Goal: Use online tool/utility

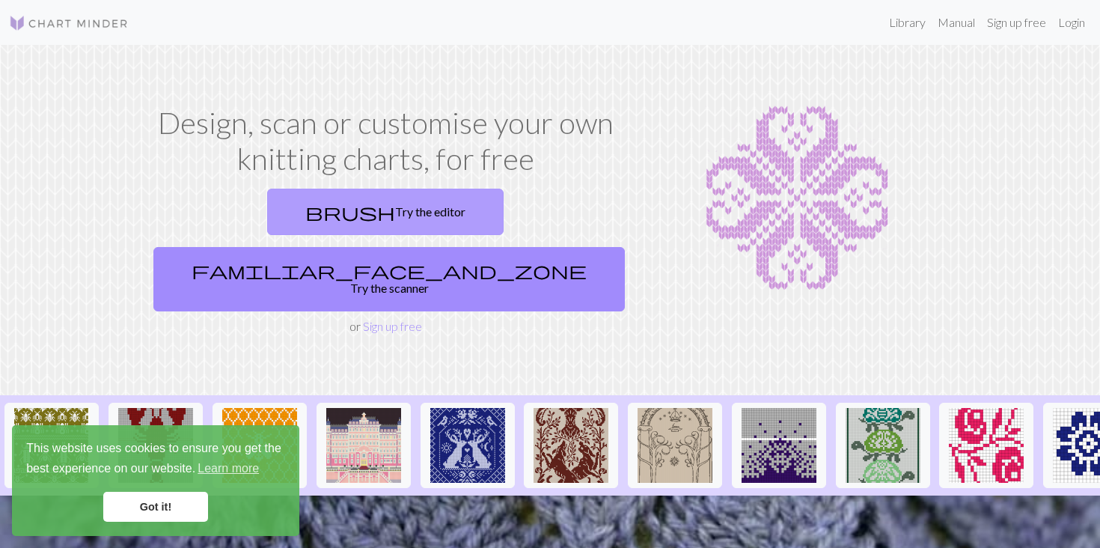
click at [318, 218] on link "brush Try the editor" at bounding box center [385, 211] width 236 height 46
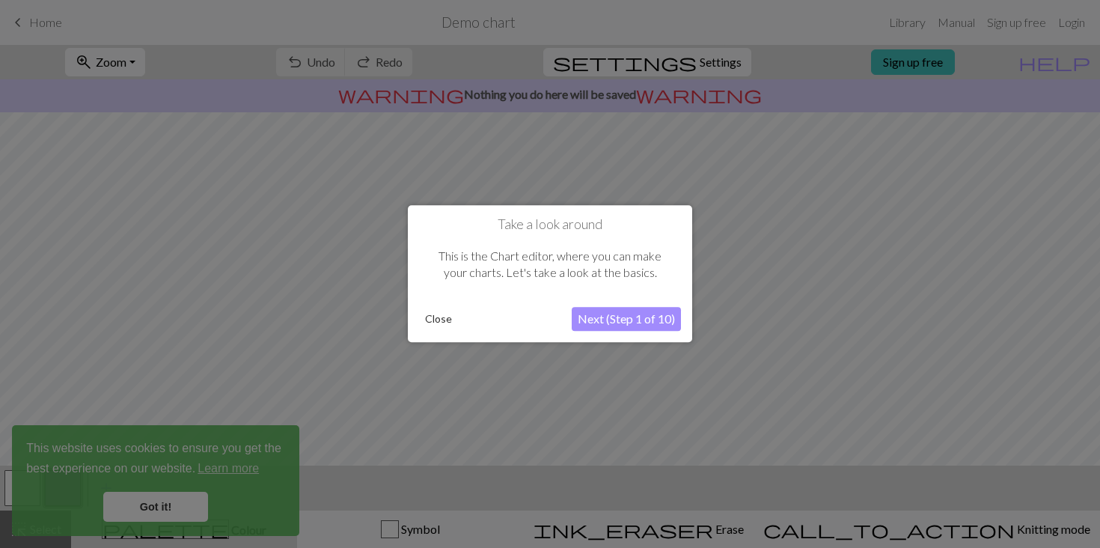
click at [595, 318] on button "Next (Step 1 of 10)" at bounding box center [625, 319] width 109 height 24
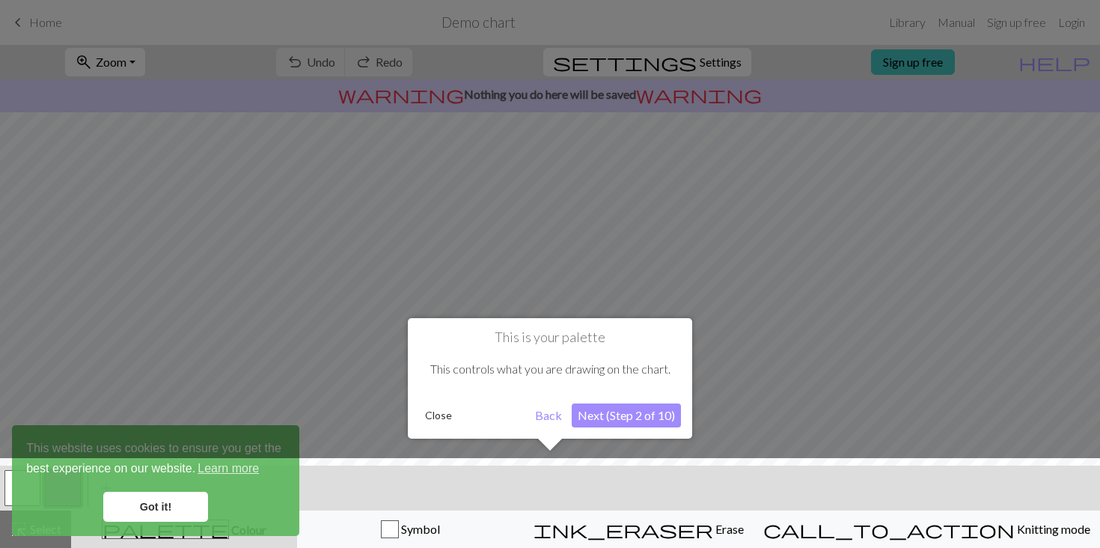
click at [608, 418] on button "Next (Step 2 of 10)" at bounding box center [625, 415] width 109 height 24
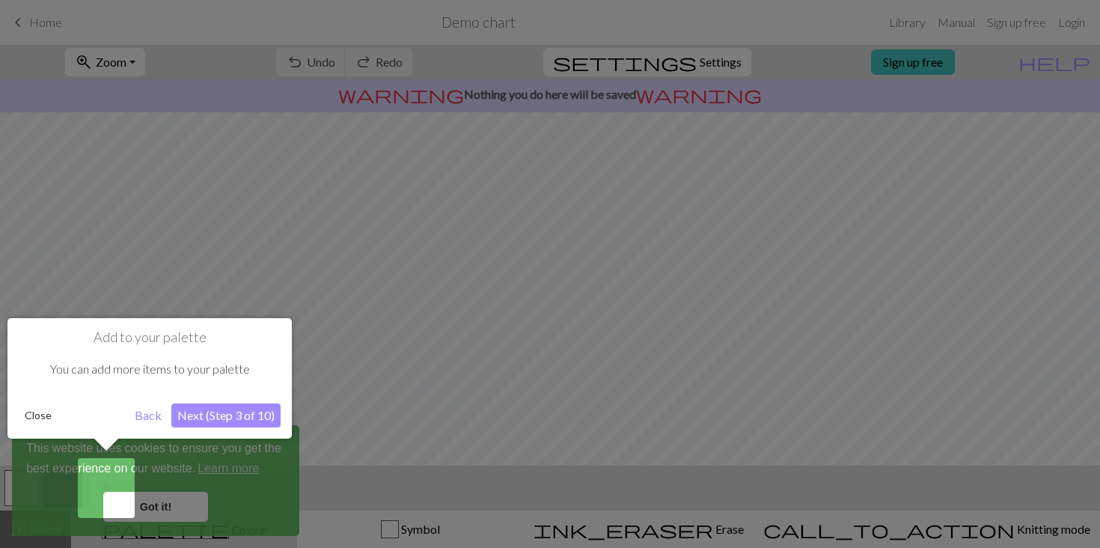
click at [254, 414] on button "Next (Step 3 of 10)" at bounding box center [225, 415] width 109 height 24
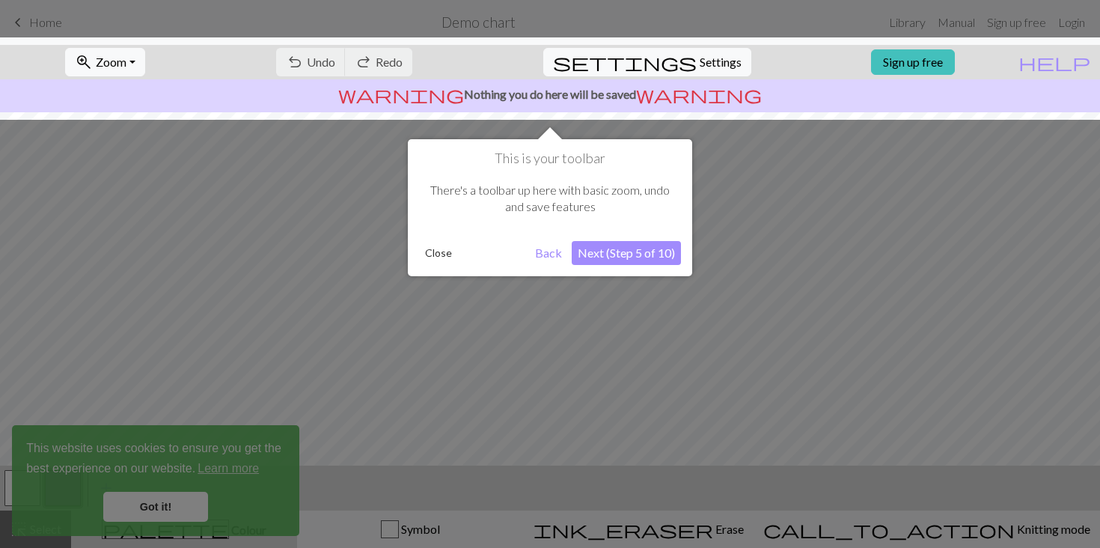
click at [640, 255] on button "Next (Step 5 of 10)" at bounding box center [625, 253] width 109 height 24
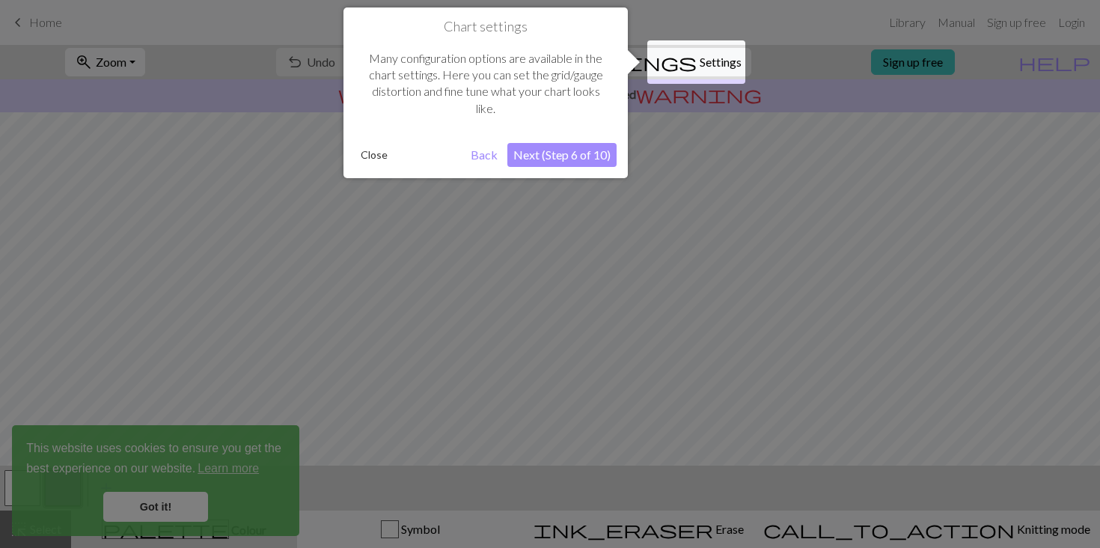
click at [587, 156] on button "Next (Step 6 of 10)" at bounding box center [561, 155] width 109 height 24
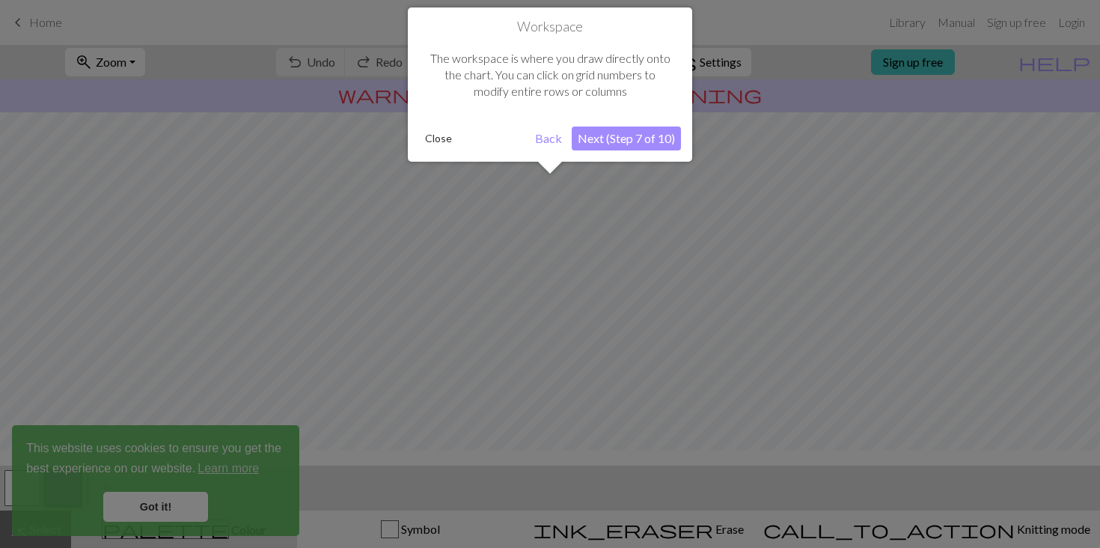
scroll to position [90, 0]
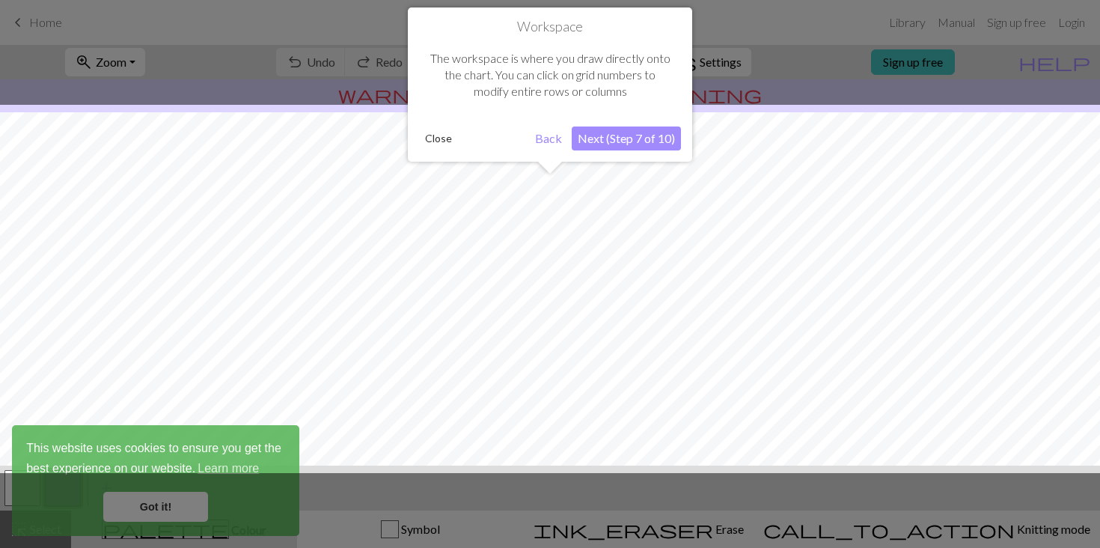
click at [604, 147] on button "Next (Step 7 of 10)" at bounding box center [625, 138] width 109 height 24
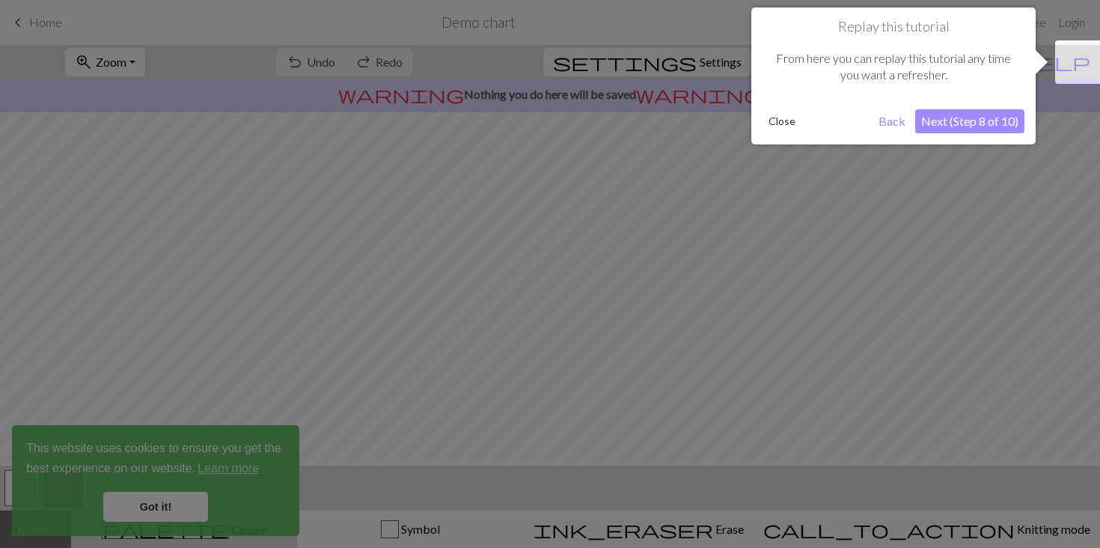
click at [950, 127] on button "Next (Step 8 of 10)" at bounding box center [969, 121] width 109 height 24
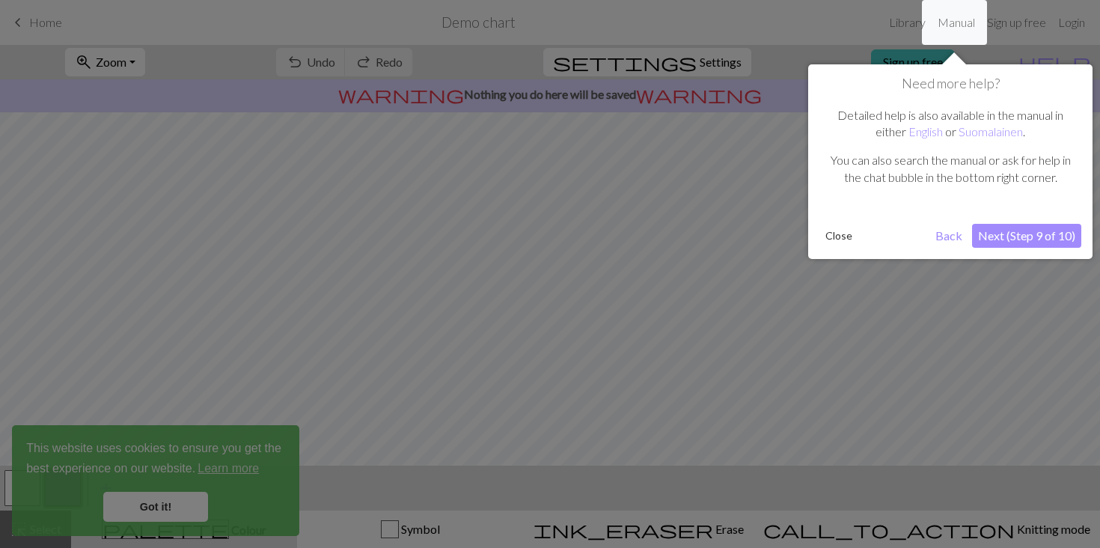
click at [993, 236] on button "Next (Step 9 of 10)" at bounding box center [1026, 236] width 109 height 24
